Goal: Task Accomplishment & Management: Complete application form

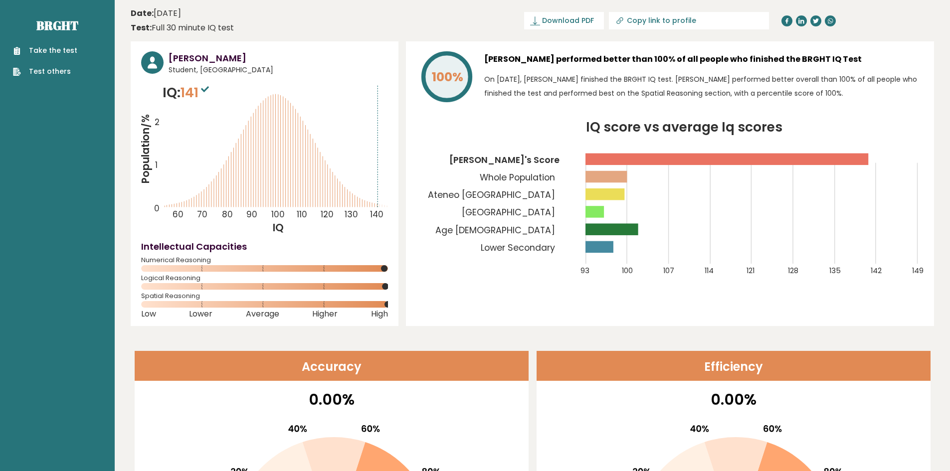
click at [51, 49] on link "Take the test" at bounding box center [45, 50] width 64 height 10
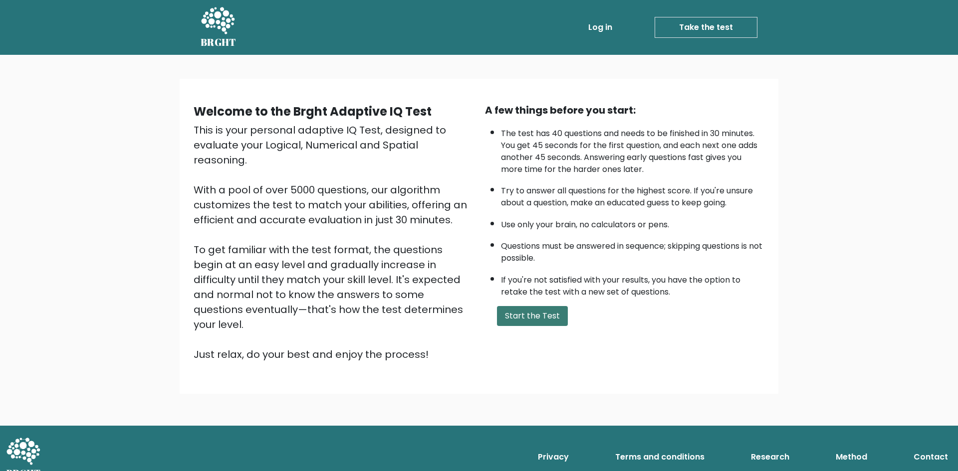
click at [528, 313] on button "Start the Test" at bounding box center [532, 316] width 71 height 20
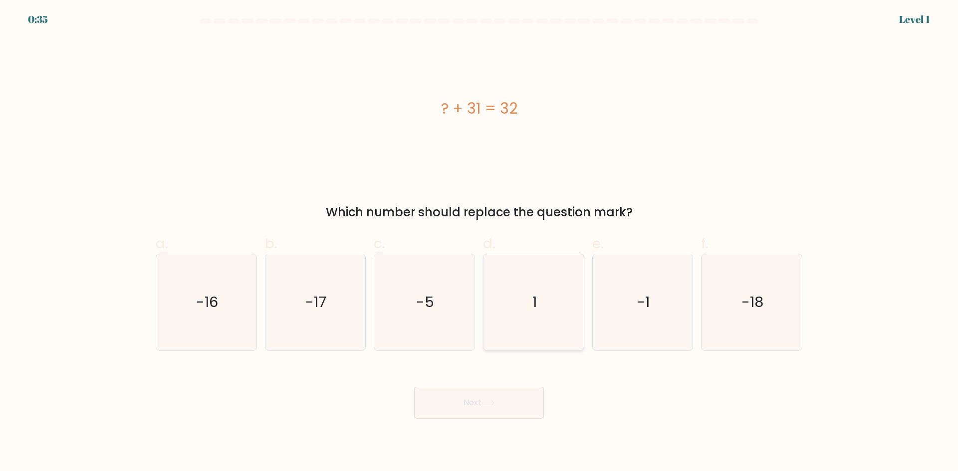
click at [525, 288] on icon "1" at bounding box center [533, 302] width 96 height 96
click at [479, 242] on input "d. 1" at bounding box center [479, 239] width 0 height 6
radio input "true"
click at [479, 408] on button "Next" at bounding box center [479, 403] width 130 height 32
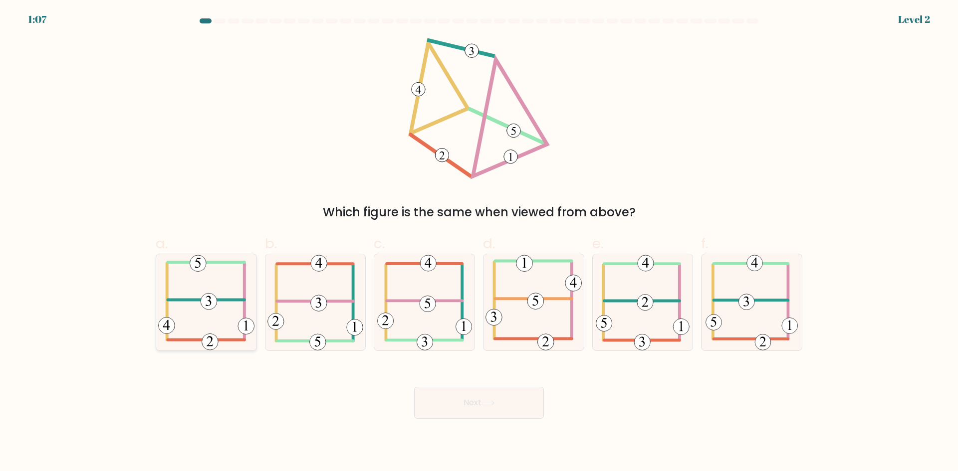
click at [201, 314] on icon at bounding box center [206, 302] width 96 height 96
click at [479, 242] on input "a." at bounding box center [479, 239] width 0 height 6
radio input "true"
click at [472, 407] on button "Next" at bounding box center [479, 403] width 130 height 32
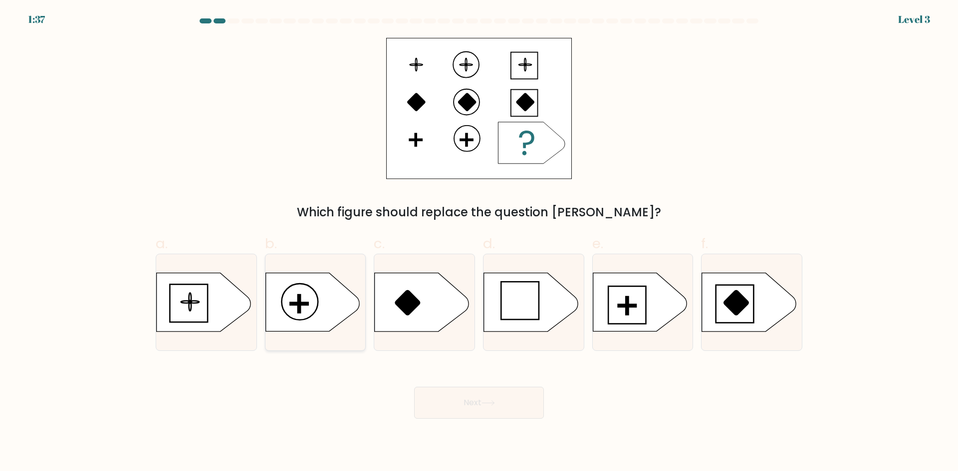
click at [307, 312] on icon at bounding box center [312, 302] width 94 height 58
click at [479, 242] on input "b." at bounding box center [479, 239] width 0 height 6
radio input "true"
click at [307, 312] on icon at bounding box center [312, 302] width 93 height 58
click at [479, 242] on input "b." at bounding box center [479, 239] width 0 height 6
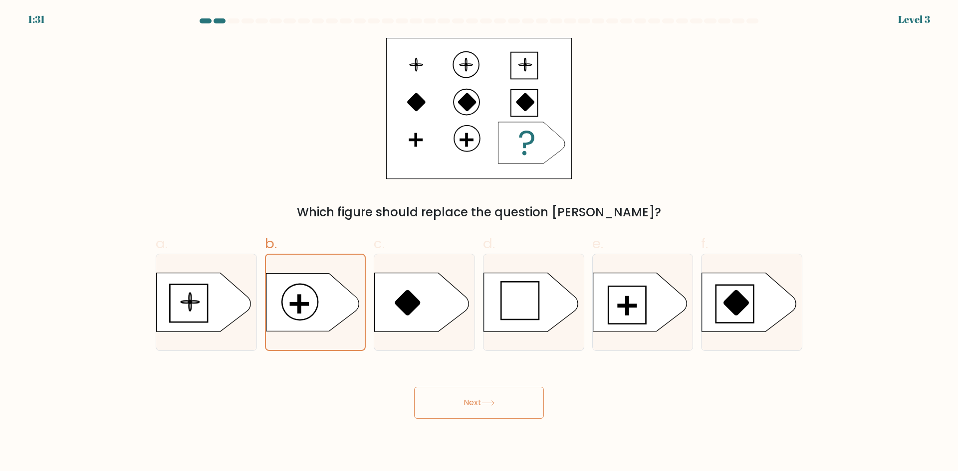
click at [495, 396] on button "Next" at bounding box center [479, 403] width 130 height 32
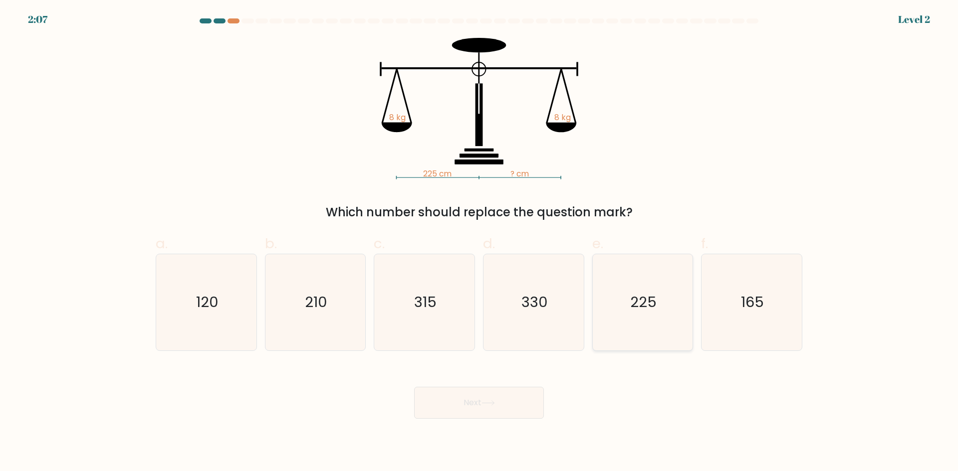
click at [629, 305] on icon "225" at bounding box center [642, 302] width 96 height 96
click at [479, 242] on input "e. 225" at bounding box center [479, 239] width 0 height 6
radio input "true"
click at [531, 414] on button "Next" at bounding box center [479, 403] width 130 height 32
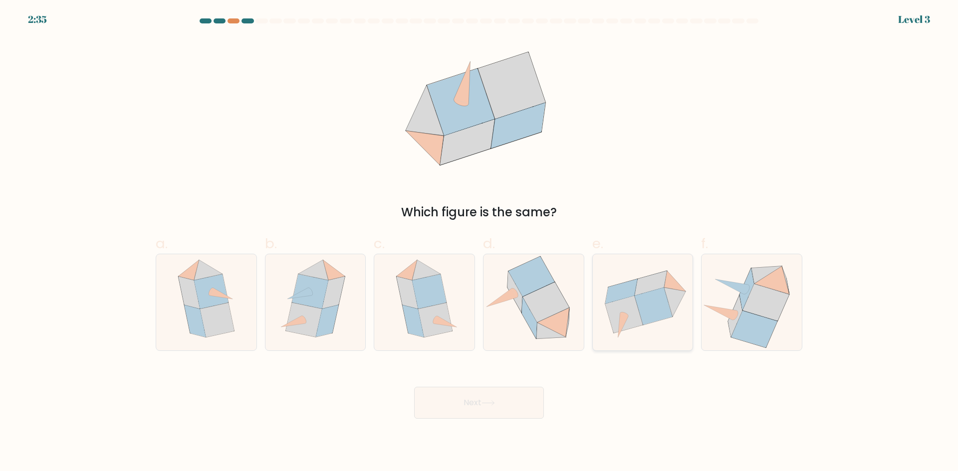
drag, startPoint x: 635, startPoint y: 300, endPoint x: 637, endPoint y: 317, distance: 17.5
click at [639, 302] on icon at bounding box center [643, 302] width 100 height 82
click at [479, 242] on input "e." at bounding box center [479, 239] width 0 height 6
radio input "true"
click at [513, 417] on button "Next" at bounding box center [479, 403] width 130 height 32
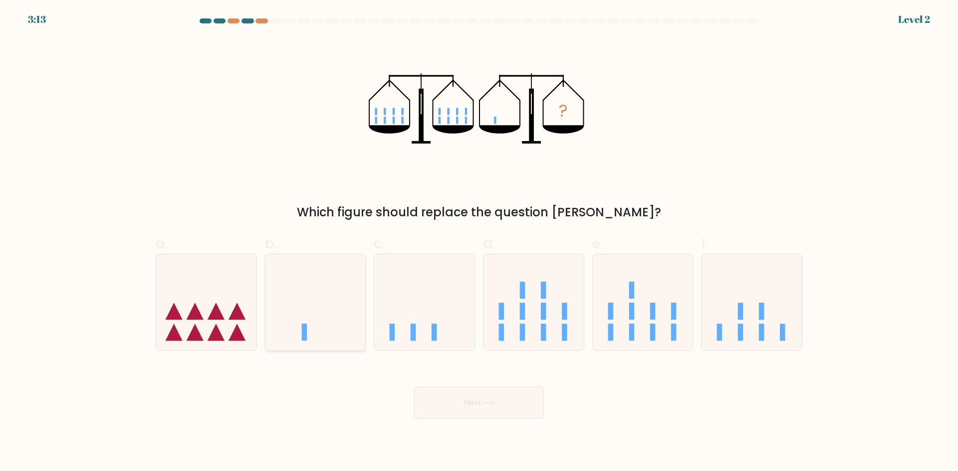
click at [318, 320] on icon at bounding box center [315, 302] width 100 height 83
click at [479, 242] on input "b." at bounding box center [479, 239] width 0 height 6
radio input "true"
click at [442, 394] on button "Next" at bounding box center [479, 403] width 130 height 32
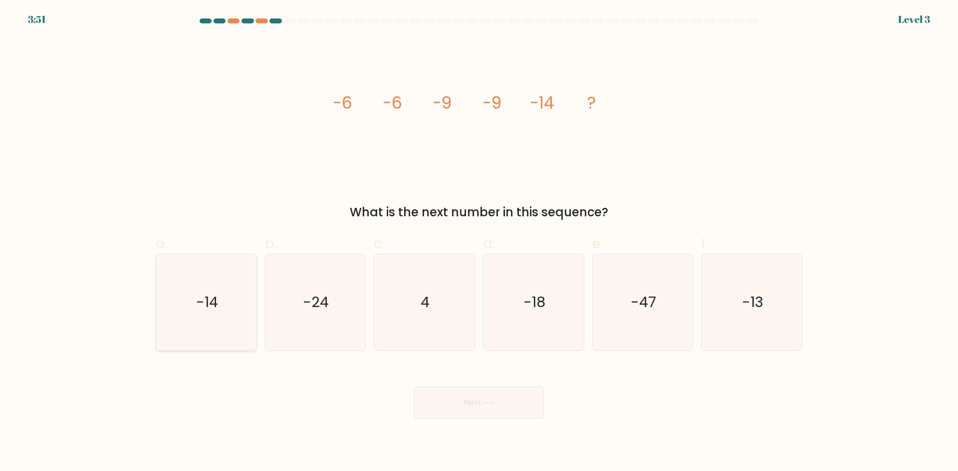
click at [208, 307] on text "-14" at bounding box center [207, 302] width 22 height 20
click at [479, 242] on input "a. -14" at bounding box center [479, 239] width 0 height 6
radio input "true"
click at [451, 407] on button "Next" at bounding box center [479, 403] width 130 height 32
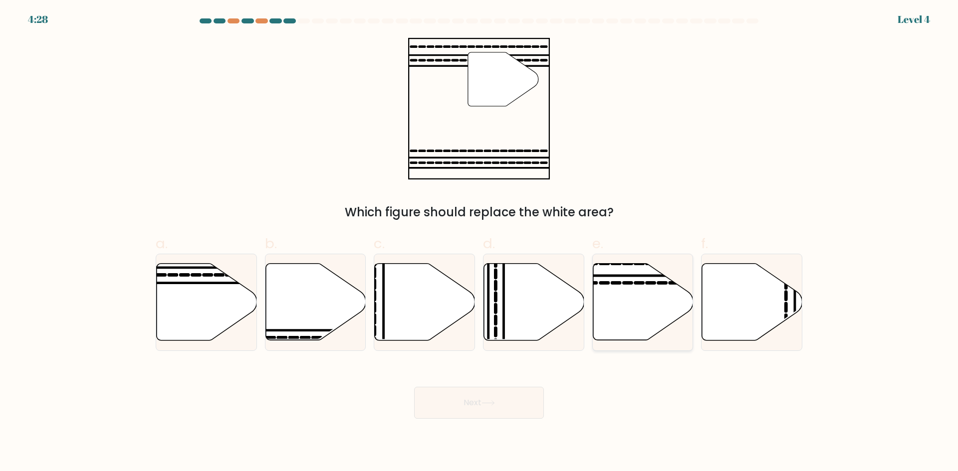
click at [618, 292] on icon at bounding box center [643, 302] width 100 height 77
click at [479, 242] on input "e." at bounding box center [479, 239] width 0 height 6
radio input "true"
click at [618, 292] on icon at bounding box center [642, 302] width 99 height 76
click at [479, 242] on input "e." at bounding box center [479, 239] width 0 height 6
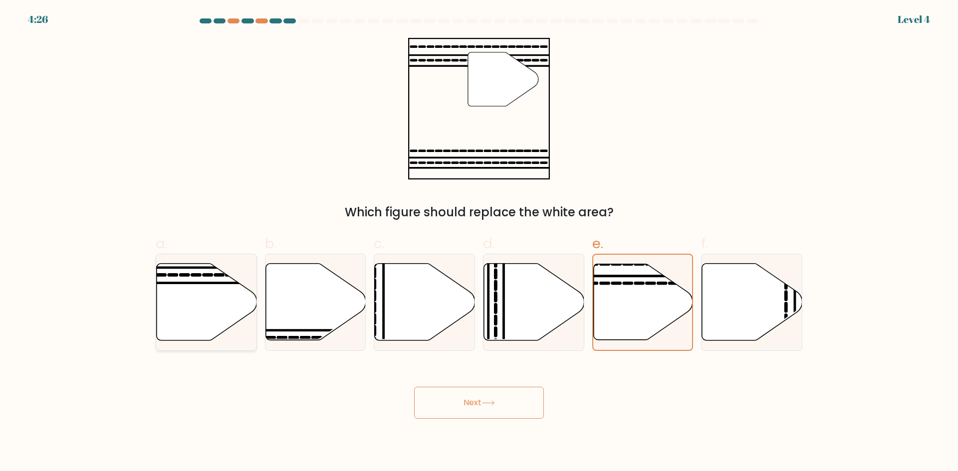
click at [208, 283] on line at bounding box center [173, 283] width 202 height 0
click at [479, 242] on input "a." at bounding box center [479, 239] width 0 height 6
radio input "true"
drag, startPoint x: 208, startPoint y: 284, endPoint x: 429, endPoint y: 405, distance: 251.9
click at [429, 405] on button "Next" at bounding box center [479, 403] width 130 height 32
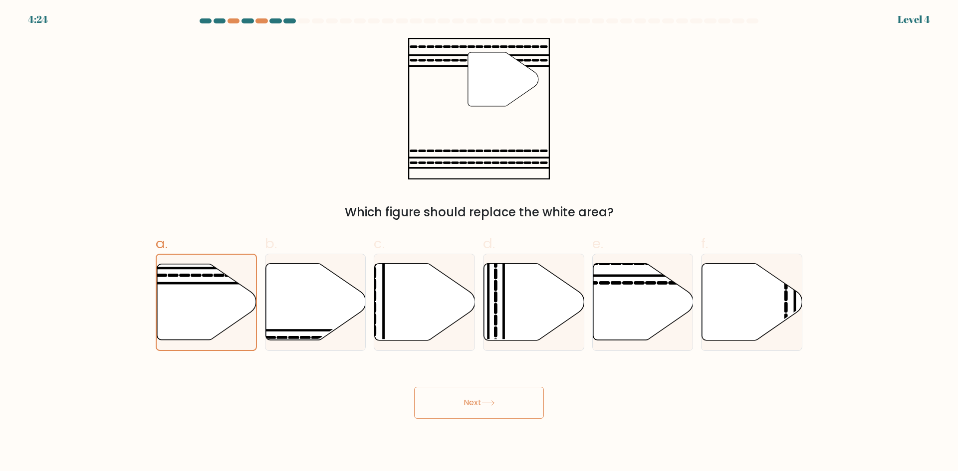
click at [423, 409] on button "Next" at bounding box center [479, 403] width 130 height 32
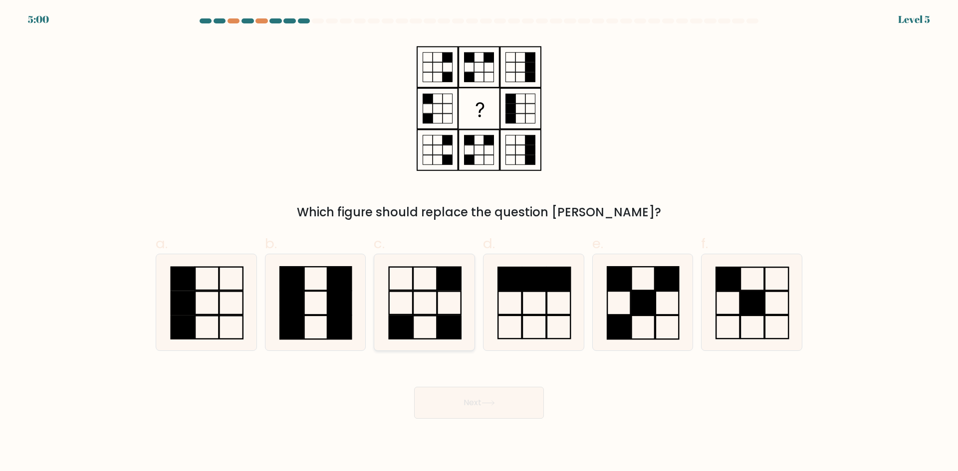
click at [442, 297] on icon at bounding box center [424, 302] width 96 height 96
click at [479, 242] on input "c." at bounding box center [479, 239] width 0 height 6
radio input "true"
click at [515, 417] on button "Next" at bounding box center [479, 403] width 130 height 32
click at [493, 408] on button "Next" at bounding box center [479, 403] width 130 height 32
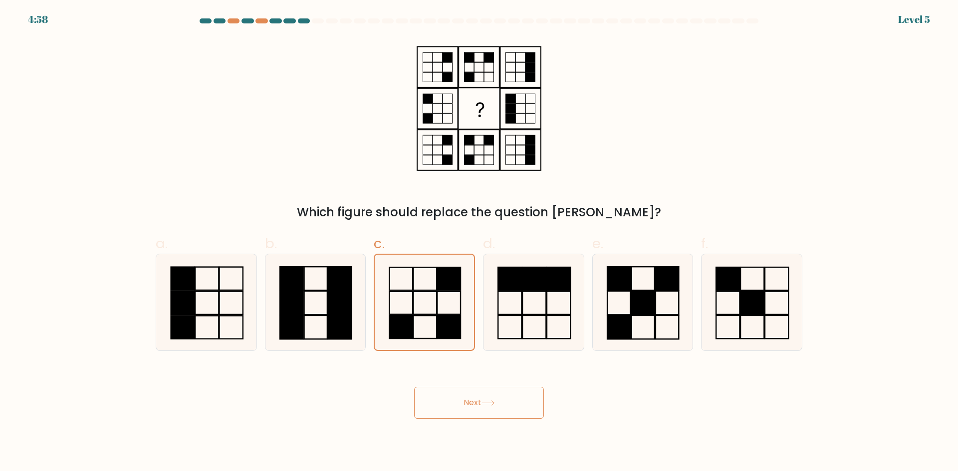
click at [492, 408] on button "Next" at bounding box center [479, 403] width 130 height 32
click at [491, 409] on button "Next" at bounding box center [479, 403] width 130 height 32
click at [488, 410] on button "Next" at bounding box center [479, 403] width 130 height 32
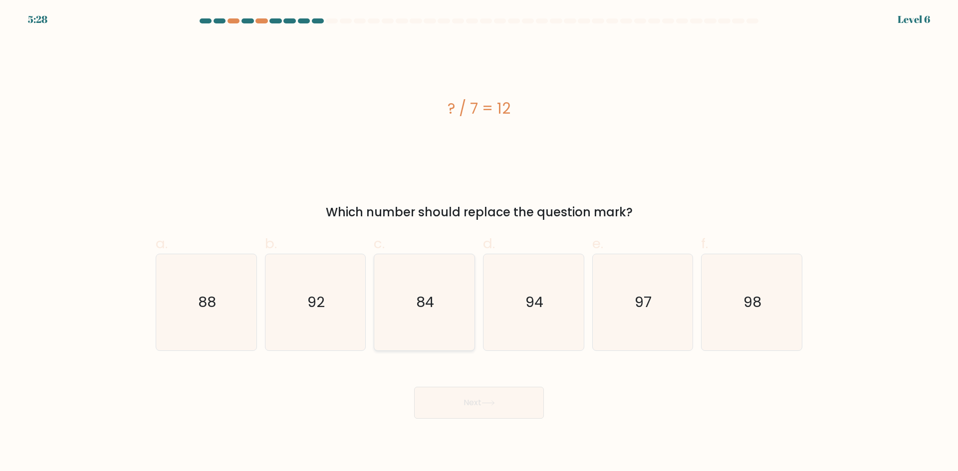
click at [427, 317] on icon "84" at bounding box center [424, 302] width 96 height 96
click at [479, 242] on input "c. 84" at bounding box center [479, 239] width 0 height 6
radio input "true"
click at [427, 317] on icon "84" at bounding box center [424, 302] width 95 height 95
click at [479, 242] on input "c. 84" at bounding box center [479, 239] width 0 height 6
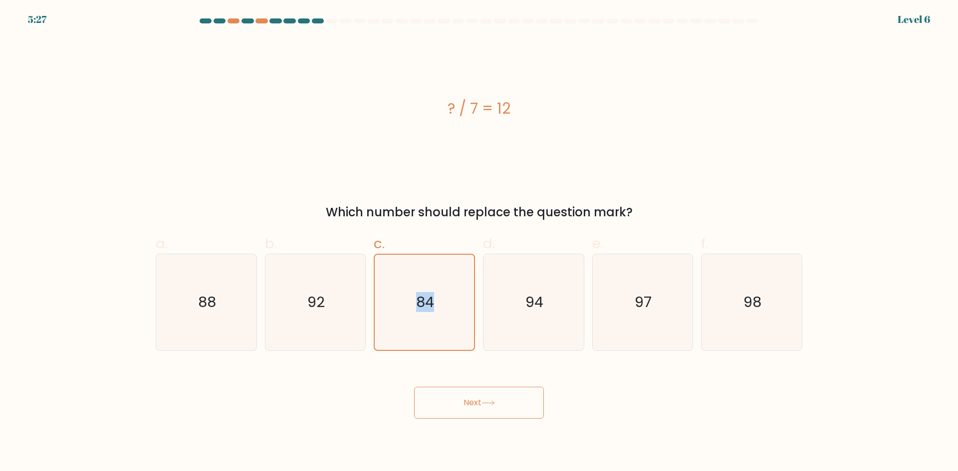
click at [472, 392] on button "Next" at bounding box center [479, 403] width 130 height 32
click at [471, 392] on button "Next" at bounding box center [479, 403] width 130 height 32
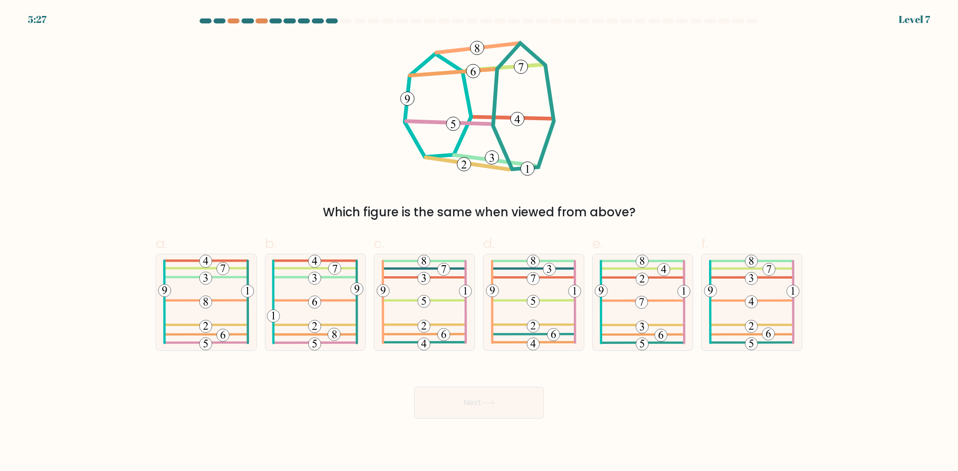
click at [468, 392] on button "Next" at bounding box center [479, 403] width 130 height 32
click at [323, 259] on icon at bounding box center [315, 302] width 96 height 96
click at [479, 242] on input "b." at bounding box center [479, 239] width 0 height 6
radio input "true"
click at [323, 259] on icon at bounding box center [314, 302] width 95 height 95
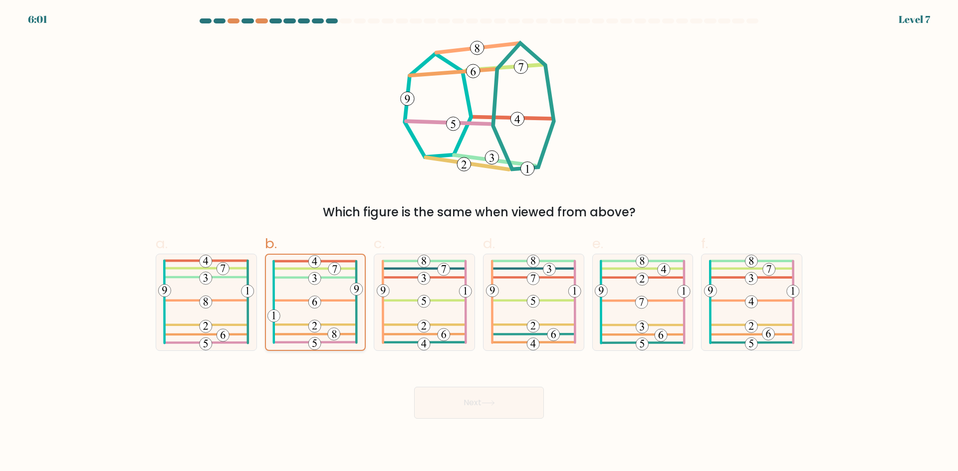
click at [479, 242] on input "b." at bounding box center [479, 239] width 0 height 6
click at [506, 404] on button "Next" at bounding box center [479, 403] width 130 height 32
